Goal: Information Seeking & Learning: Understand process/instructions

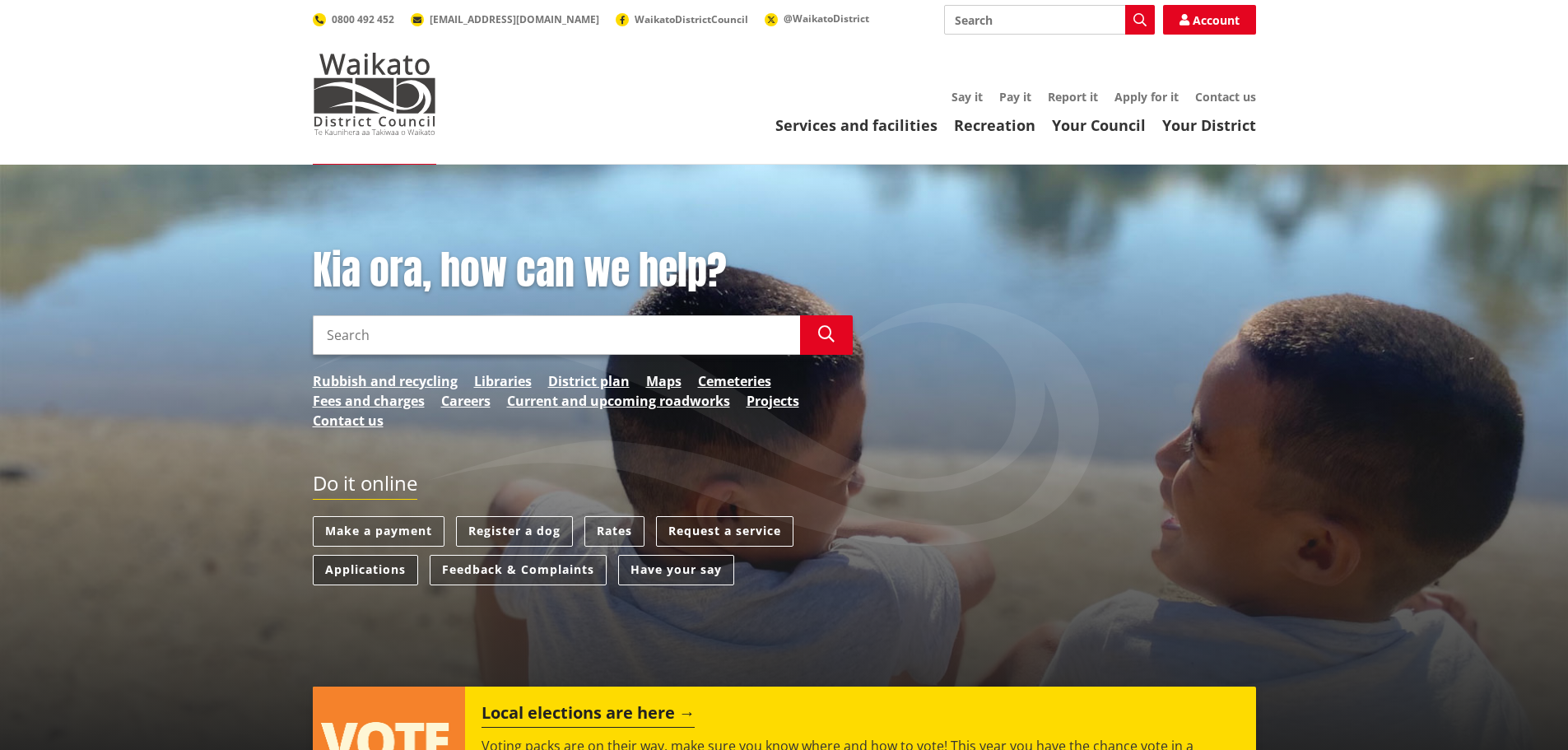
click at [377, 564] on link "Applications" at bounding box center [366, 570] width 105 height 31
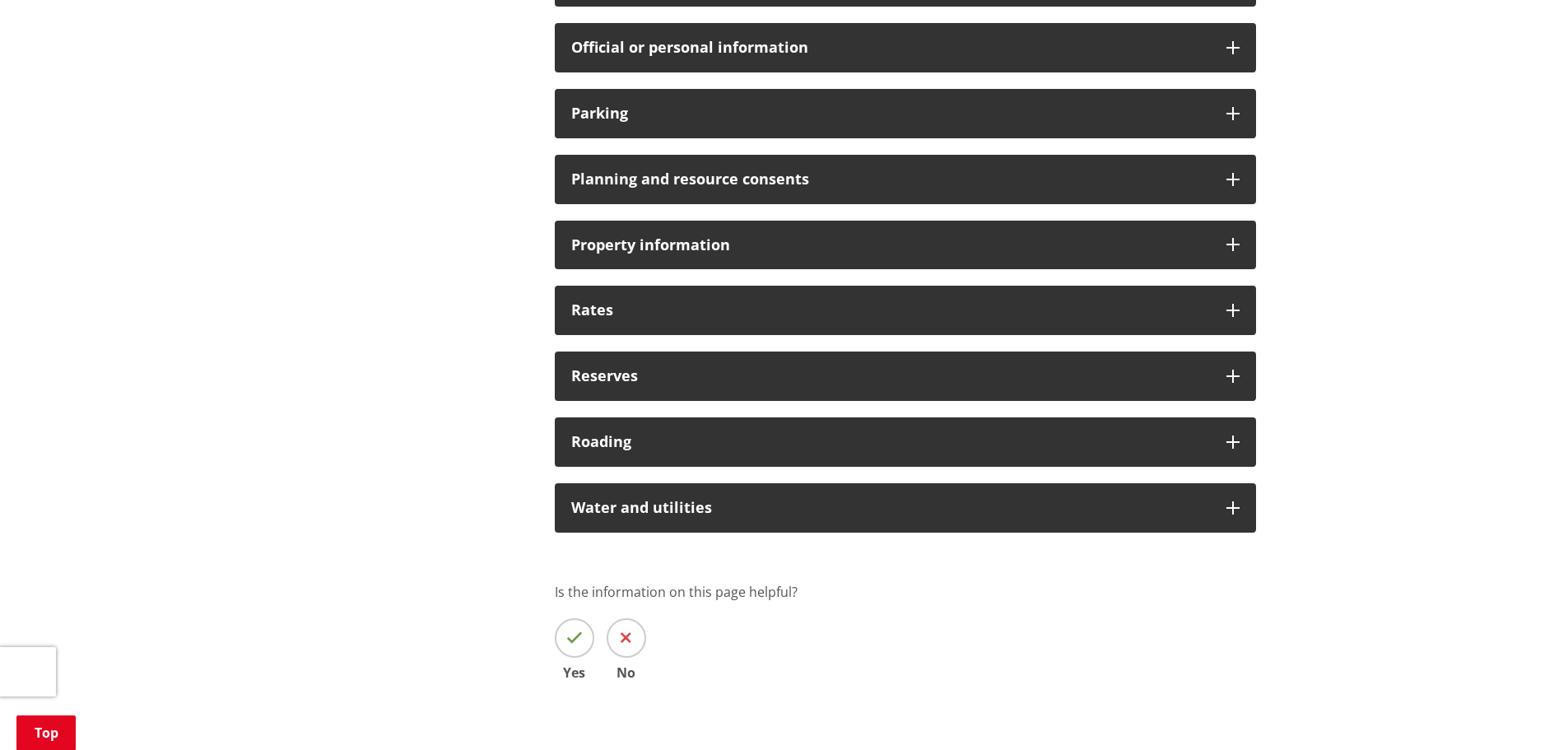
scroll to position [1317, 0]
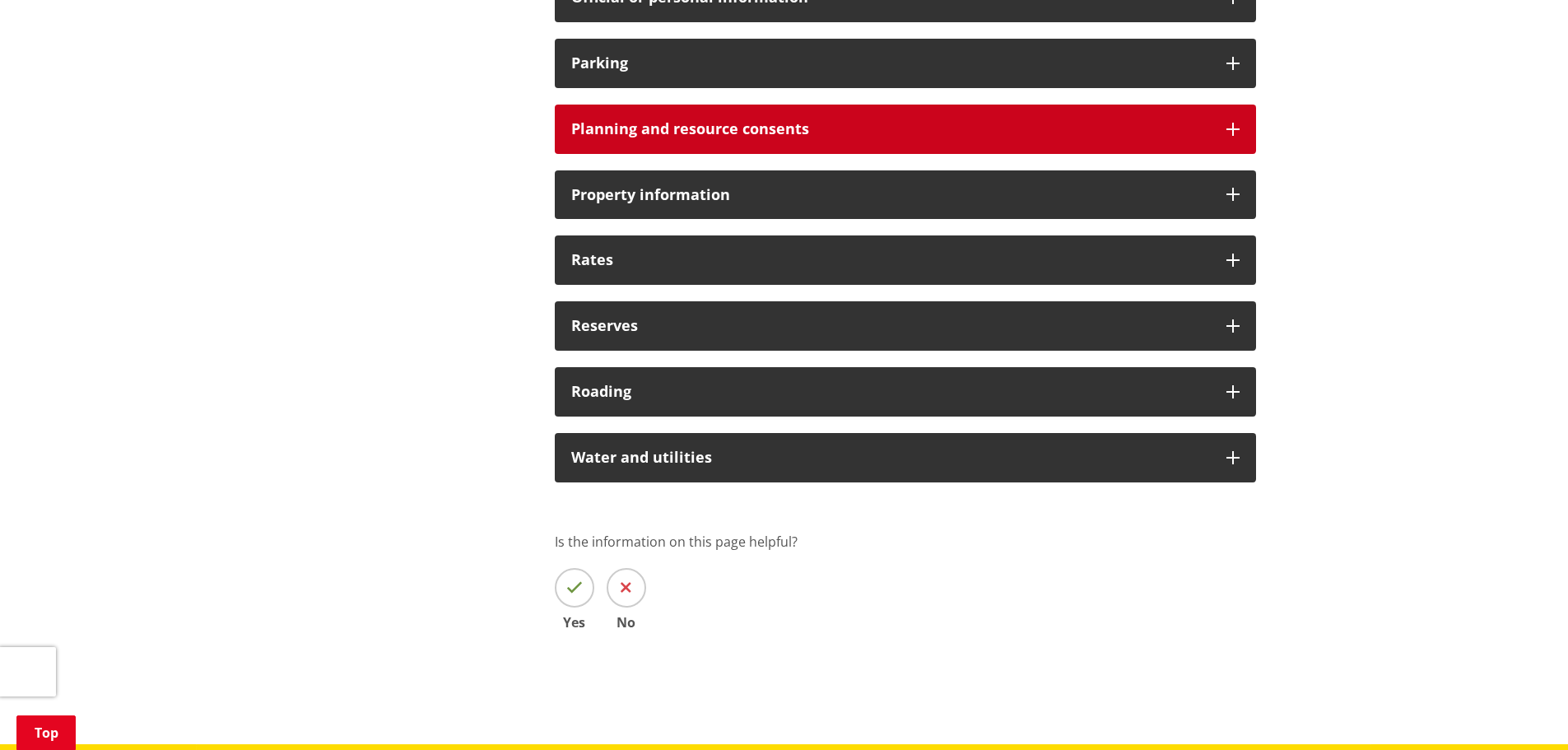
click at [1240, 120] on div "Planning and resource consents" at bounding box center [906, 129] width 701 height 49
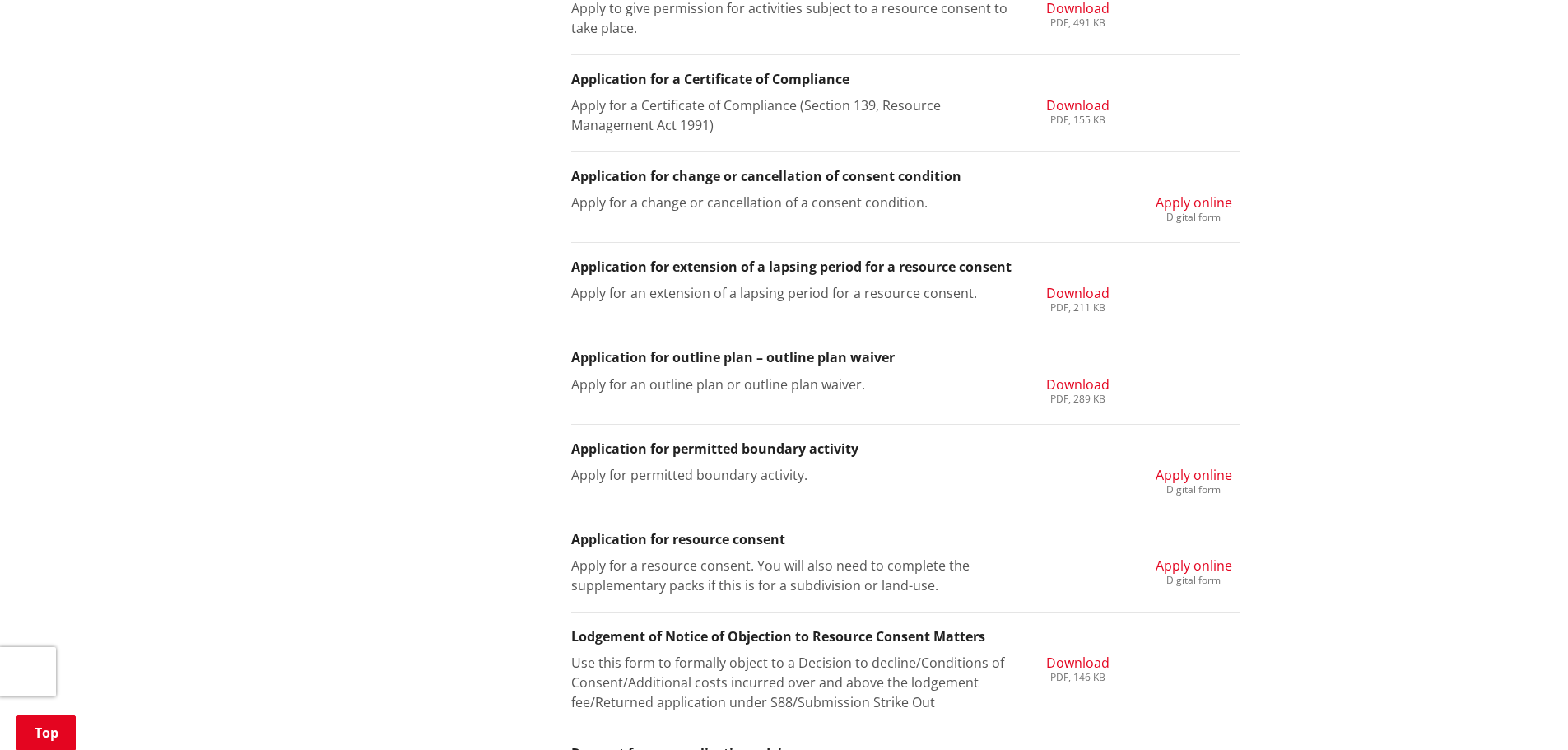
scroll to position [1810, 0]
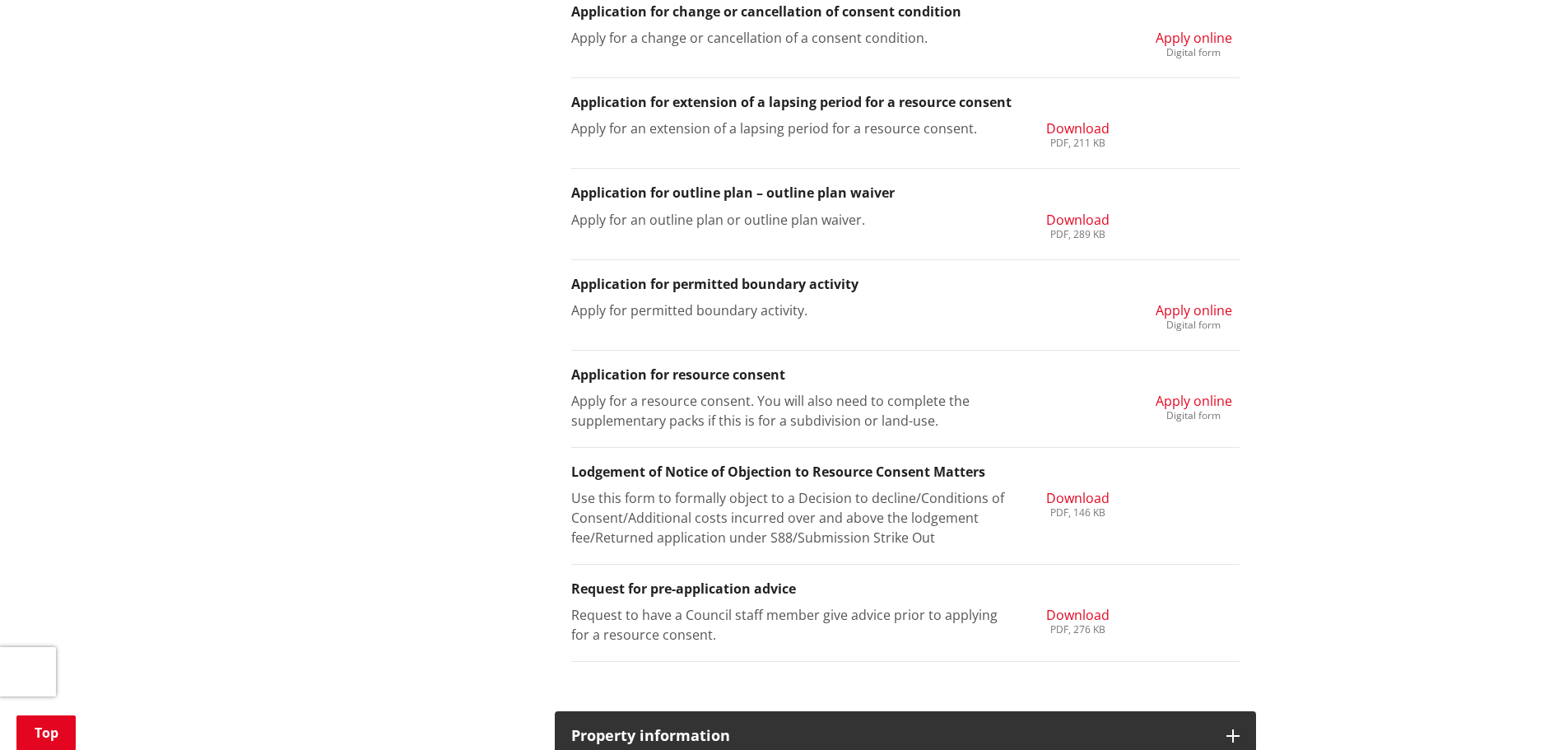
click at [750, 371] on h3 "Application for resource consent" at bounding box center [906, 375] width 669 height 15
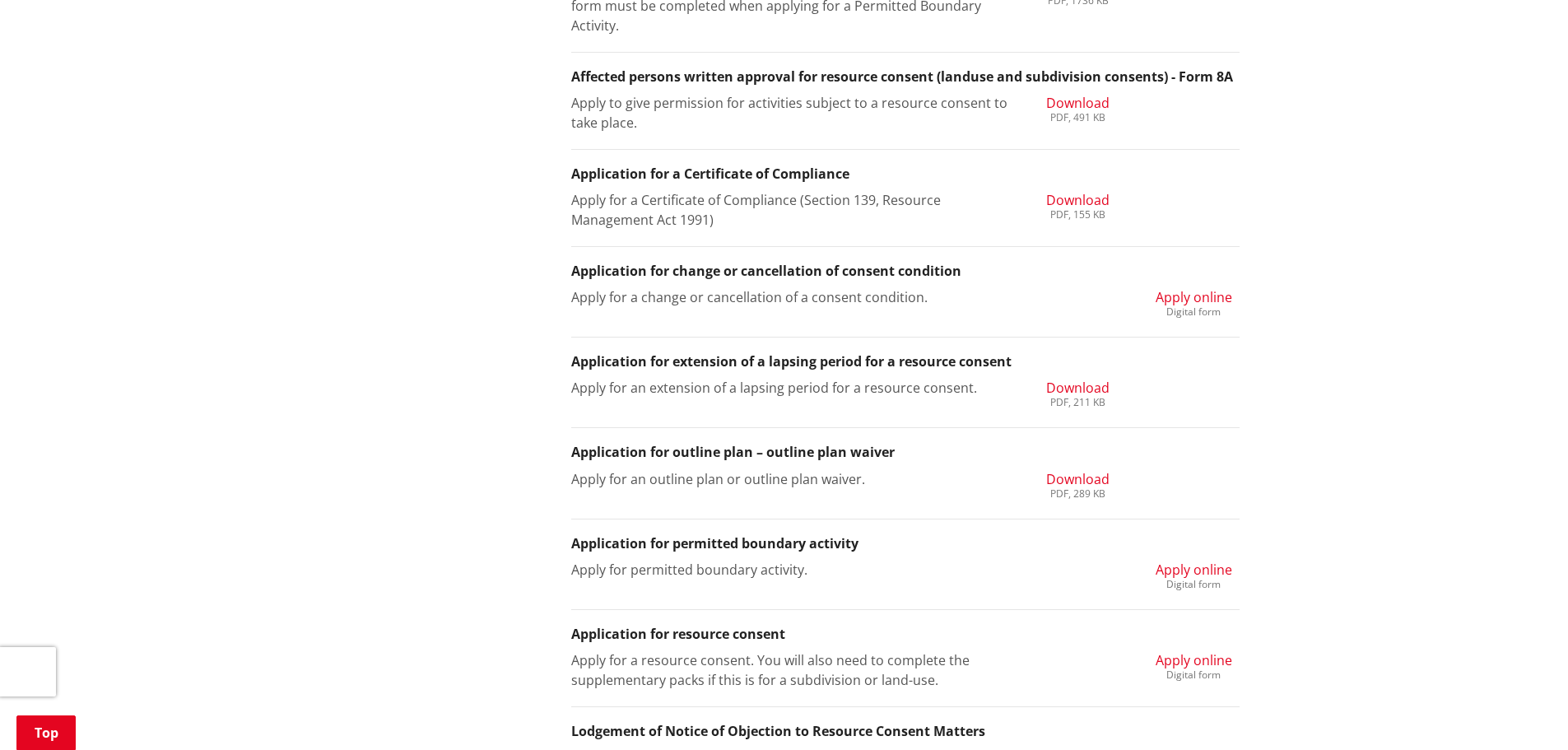
scroll to position [1481, 0]
